Goal: Transaction & Acquisition: Purchase product/service

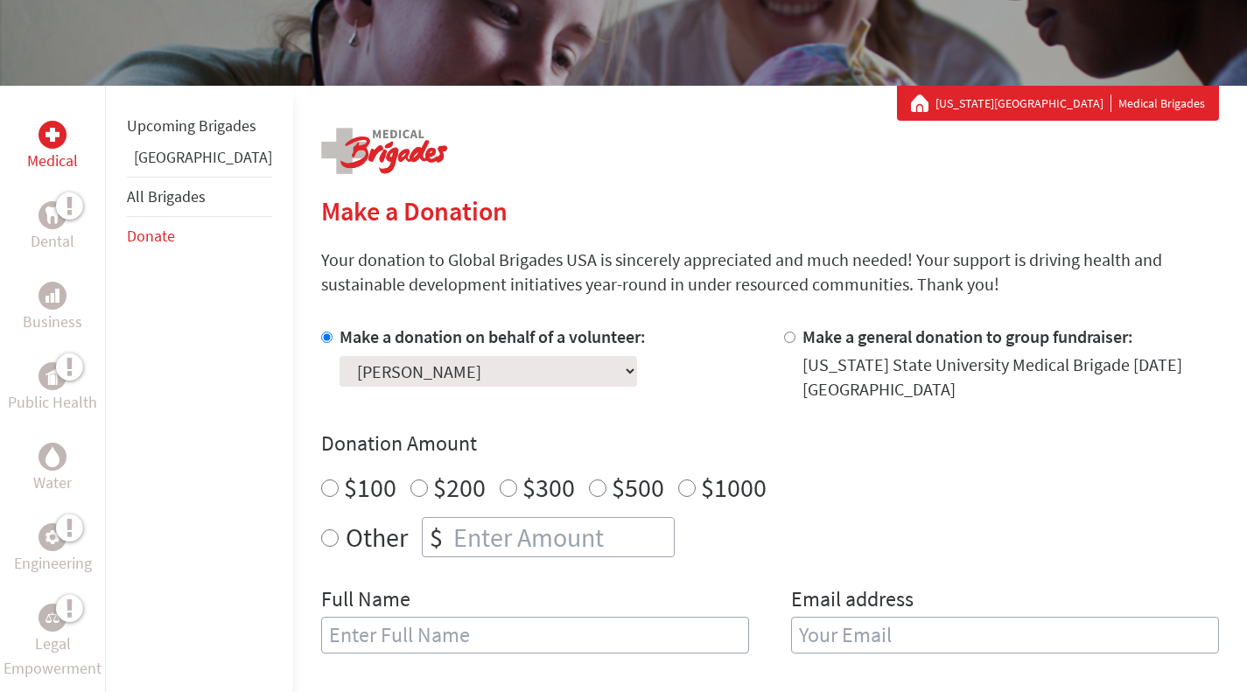
scroll to position [276, 0]
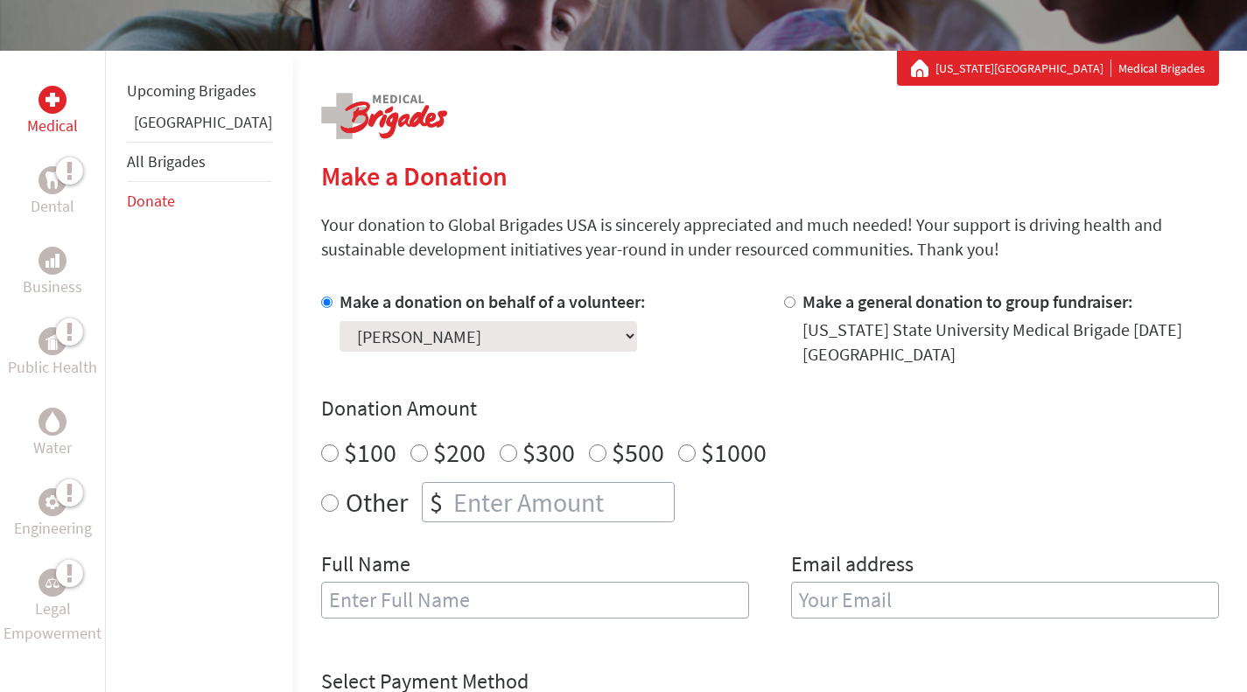
radio input "true"
click at [460, 489] on input "number" at bounding box center [562, 502] width 224 height 38
type input "465"
click at [478, 584] on input "text" at bounding box center [535, 600] width 428 height 37
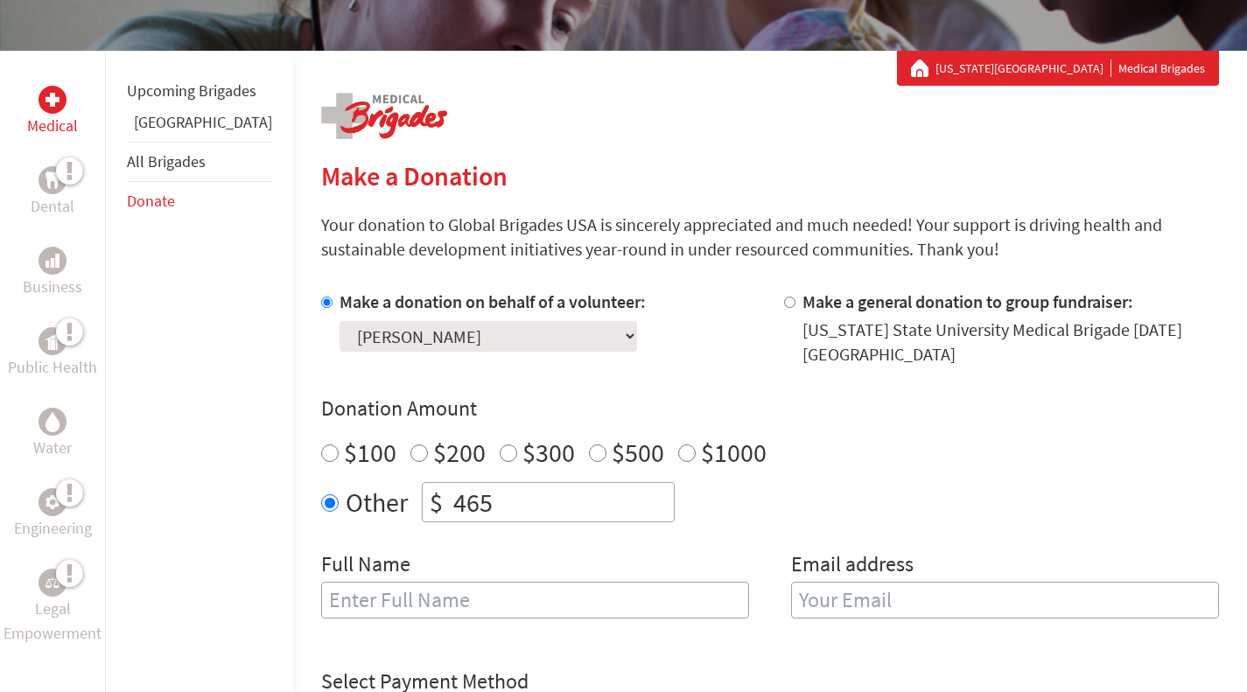
type input "[PERSON_NAME]"
type input "[EMAIL_ADDRESS][DOMAIN_NAME]"
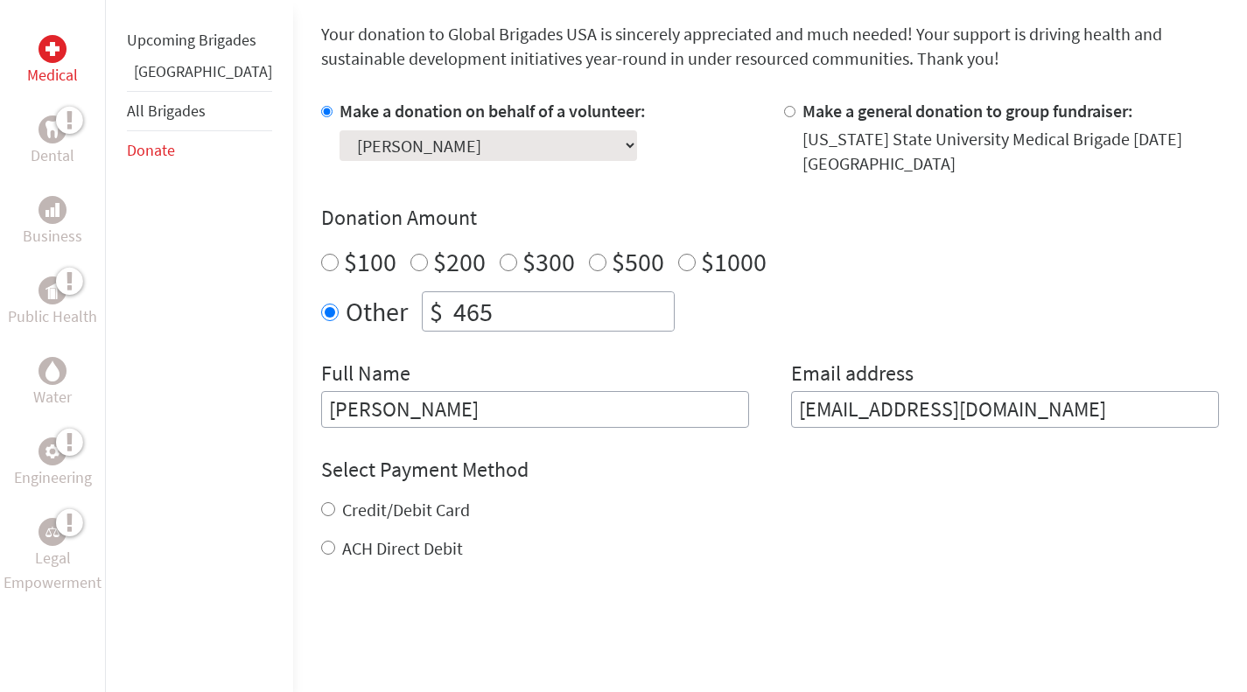
scroll to position [465, 0]
click at [463, 309] on input "465" at bounding box center [562, 312] width 224 height 38
type input "472.33"
click at [510, 356] on div "Make a donation on behalf of a volunteer: Select a volunteer... [PERSON_NAME] […" at bounding box center [770, 264] width 898 height 329
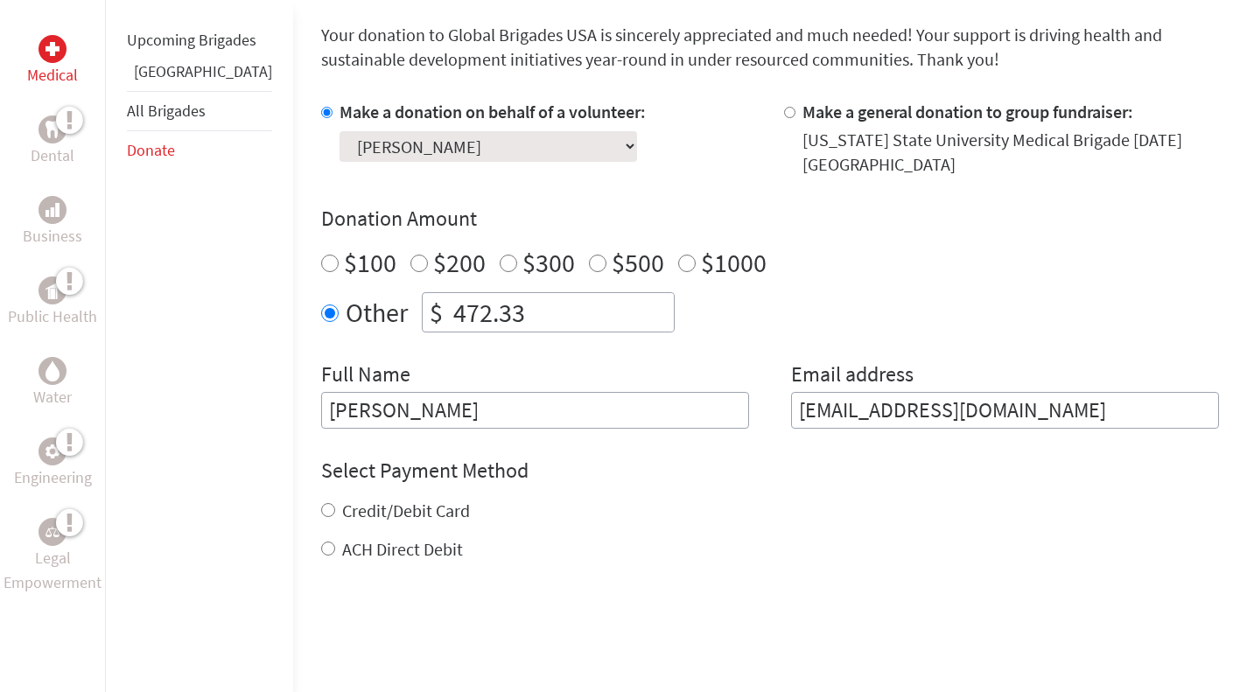
click at [508, 355] on div "Make a donation on behalf of a volunteer: Select a volunteer... [PERSON_NAME] […" at bounding box center [770, 264] width 898 height 329
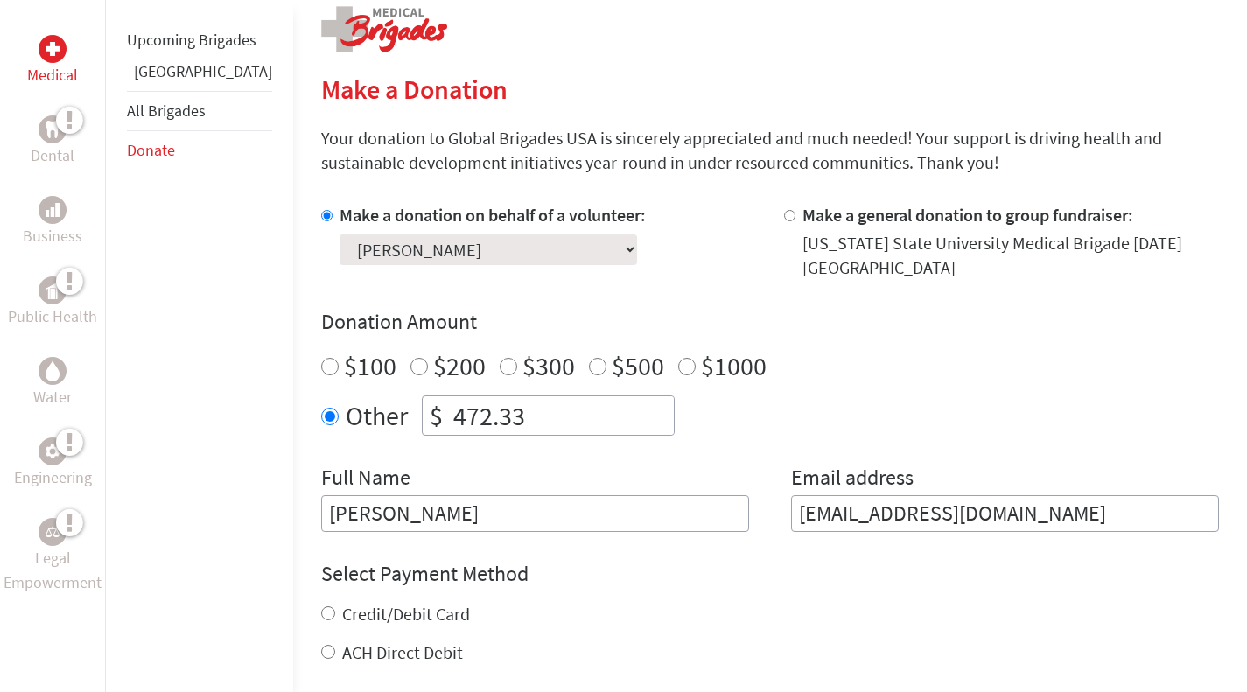
scroll to position [365, 0]
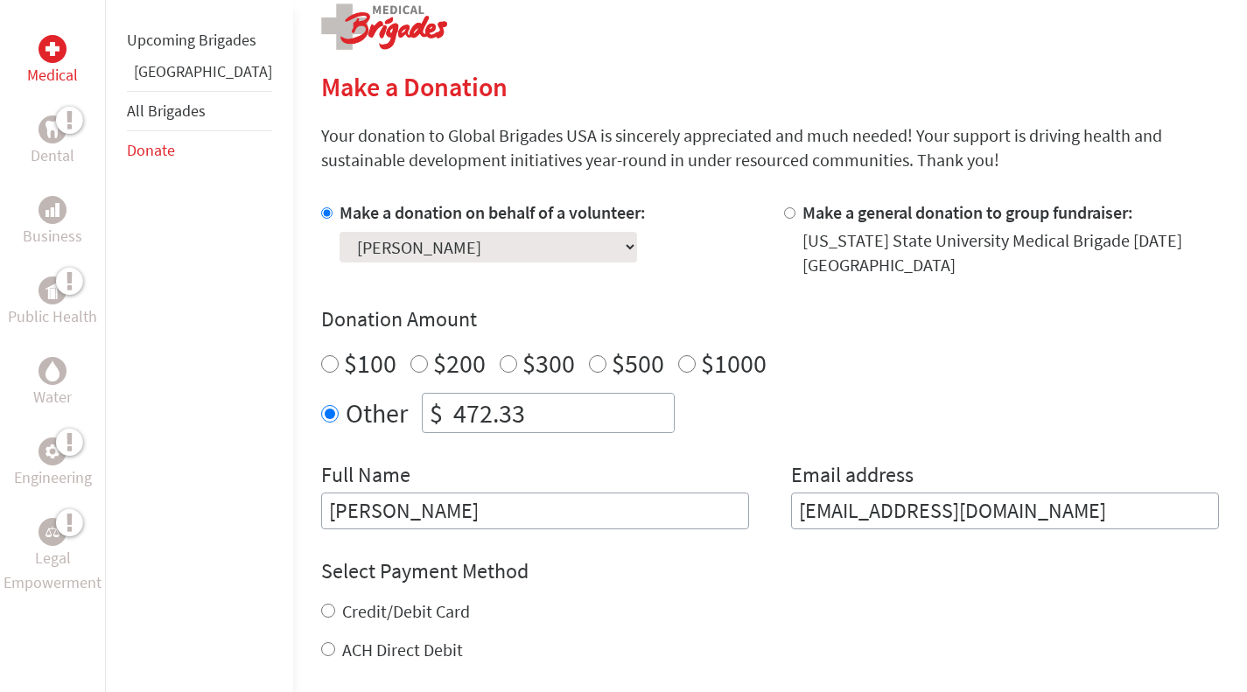
click at [784, 214] on input "Make a general donation to group fundraiser:" at bounding box center [789, 212] width 11 height 11
radio input "true"
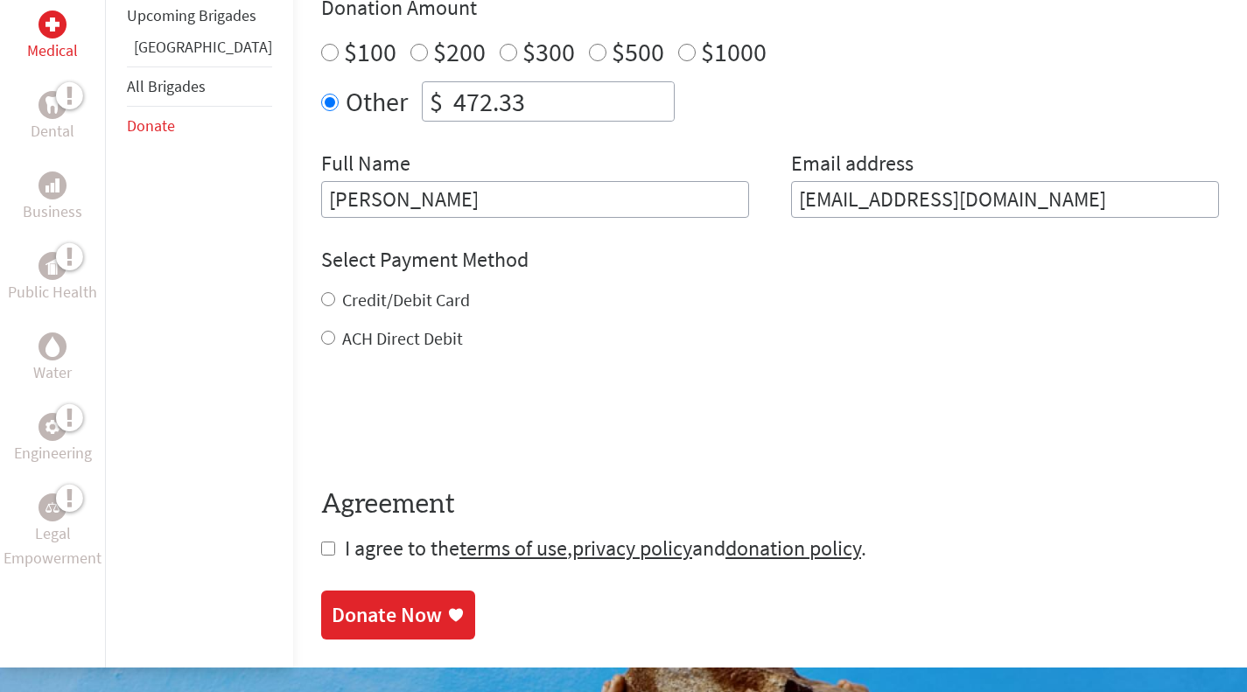
scroll to position [677, 0]
